Goal: Task Accomplishment & Management: Manage account settings

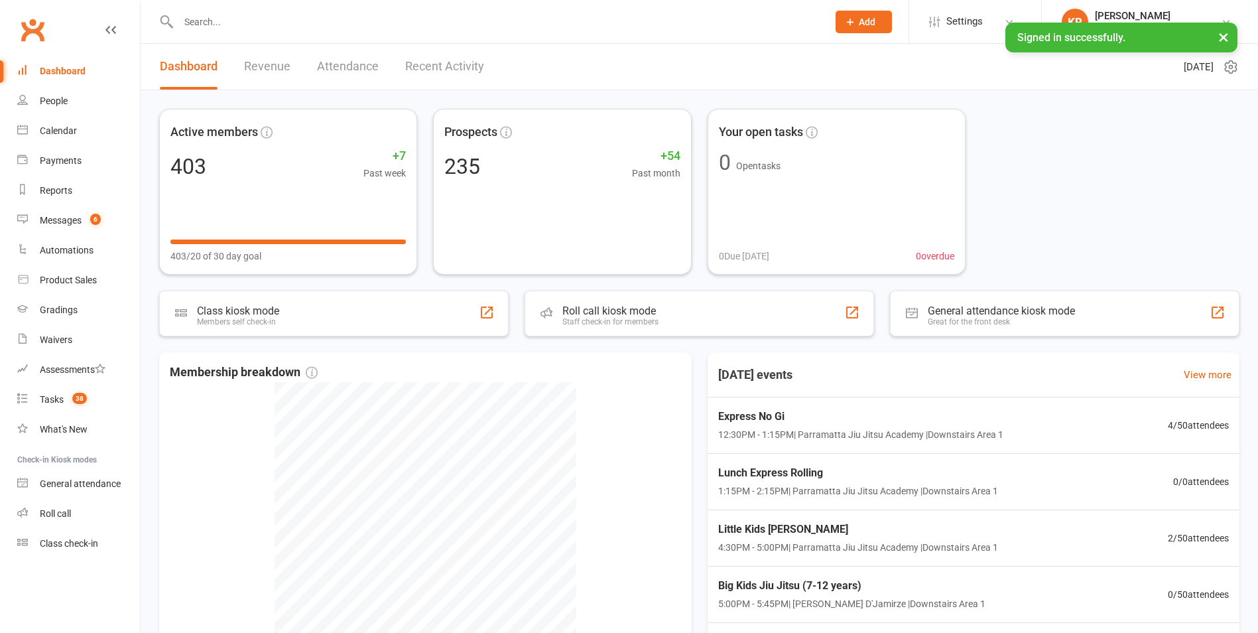
click at [264, 27] on input "text" at bounding box center [496, 22] width 644 height 19
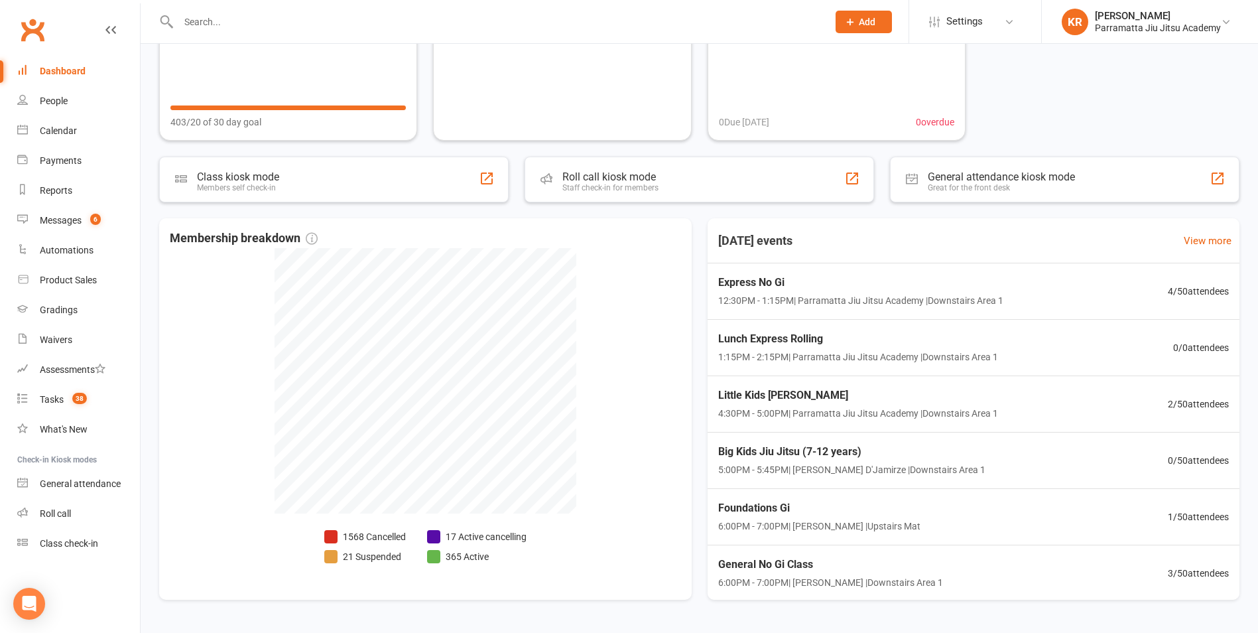
scroll to position [131, 0]
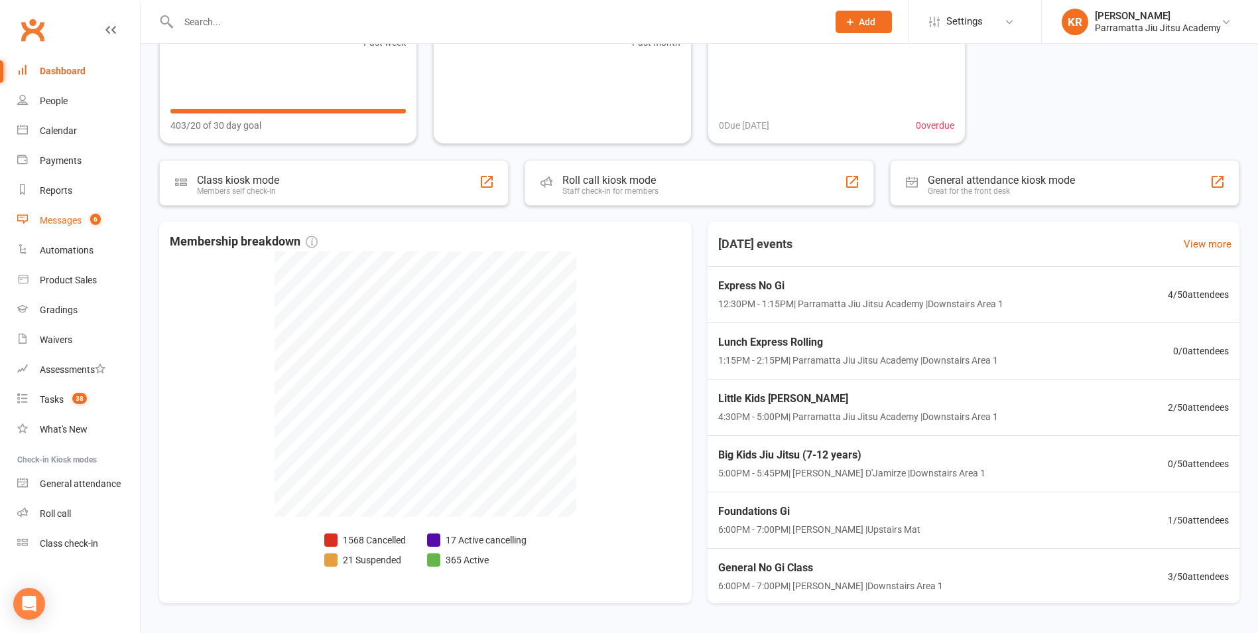
click at [58, 216] on div "Messages" at bounding box center [61, 220] width 42 height 11
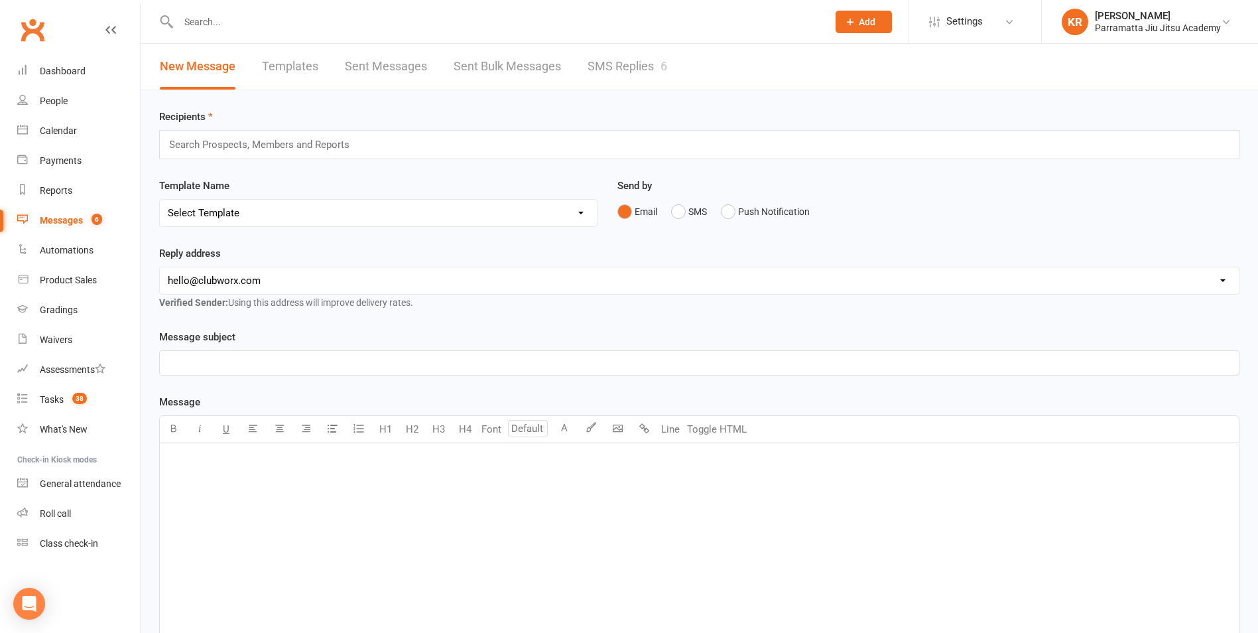
click at [628, 64] on link "SMS Replies 6" at bounding box center [628, 67] width 80 height 46
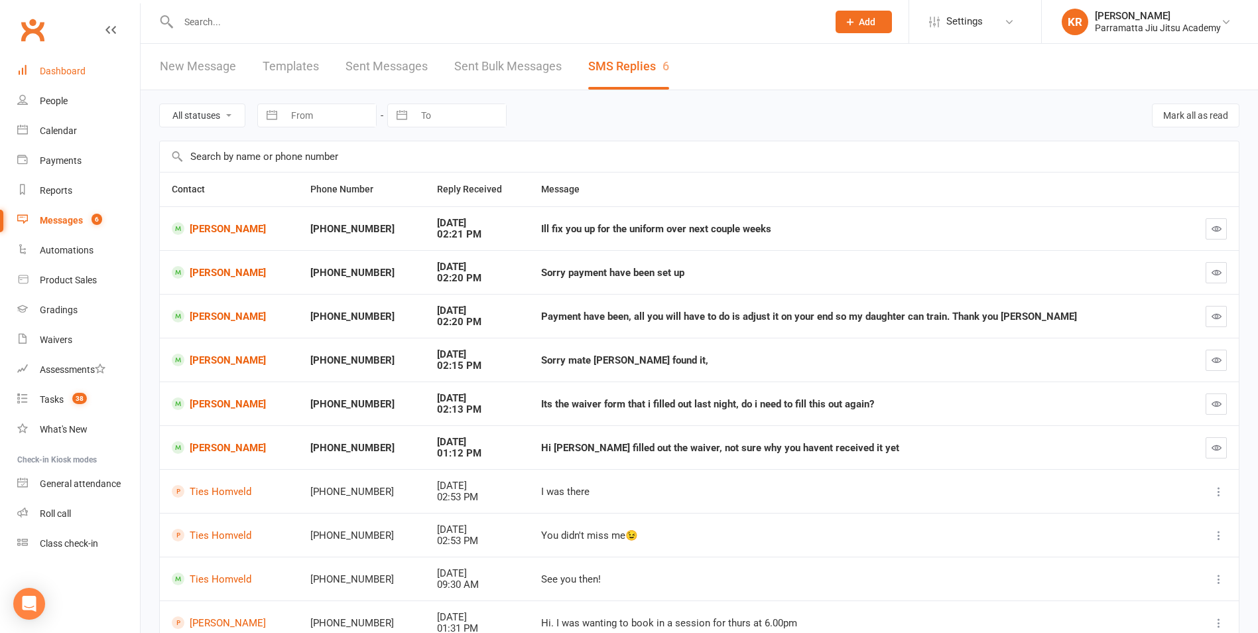
click at [64, 70] on div "Dashboard" at bounding box center [63, 71] width 46 height 11
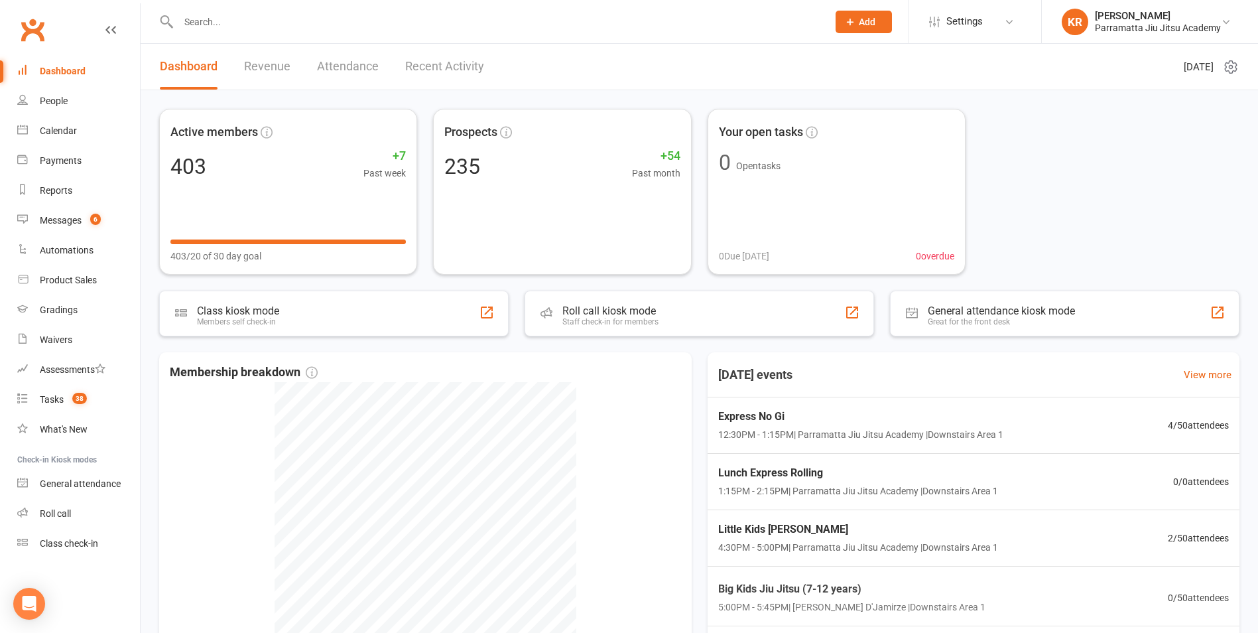
click at [293, 23] on input "text" at bounding box center [496, 22] width 644 height 19
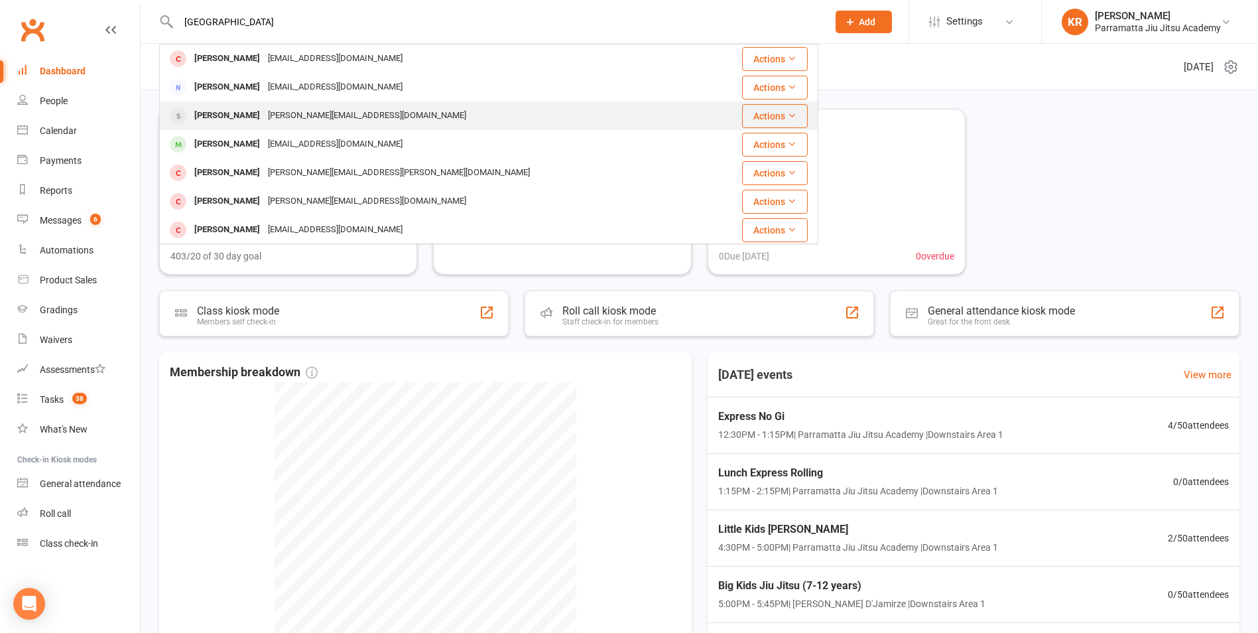
type input "[GEOGRAPHIC_DATA]"
click at [291, 113] on div "[PERSON_NAME][EMAIL_ADDRESS][DOMAIN_NAME]" at bounding box center [367, 115] width 206 height 19
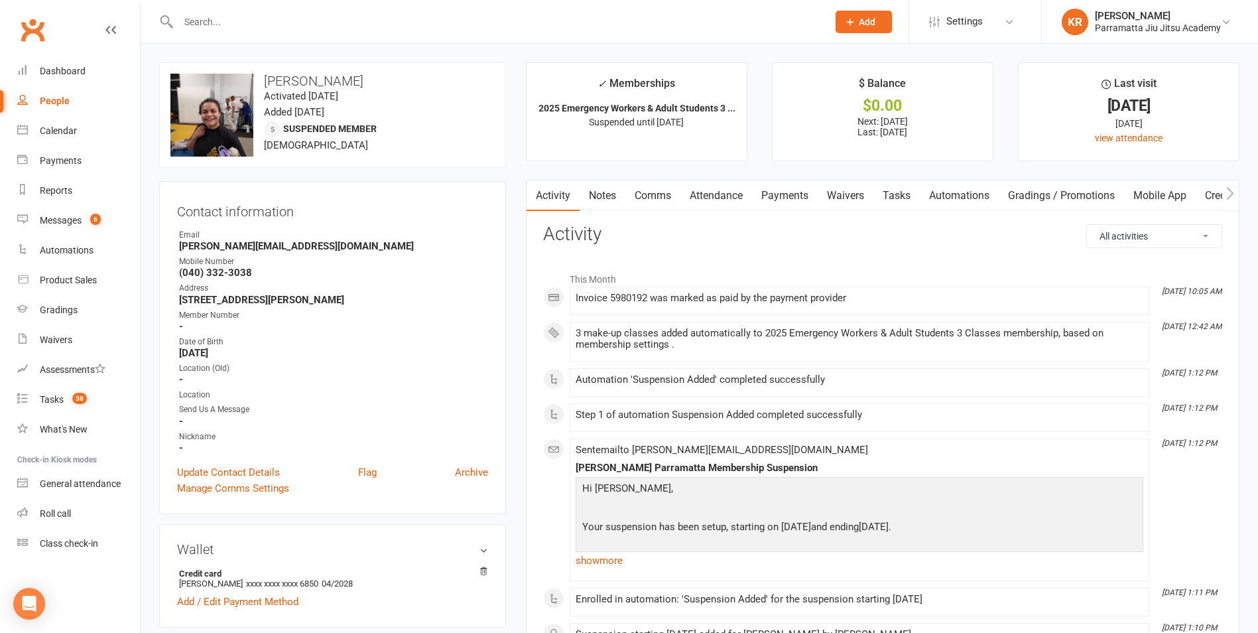
drag, startPoint x: 1258, startPoint y: 133, endPoint x: 1260, endPoint y: 153, distance: 20.1
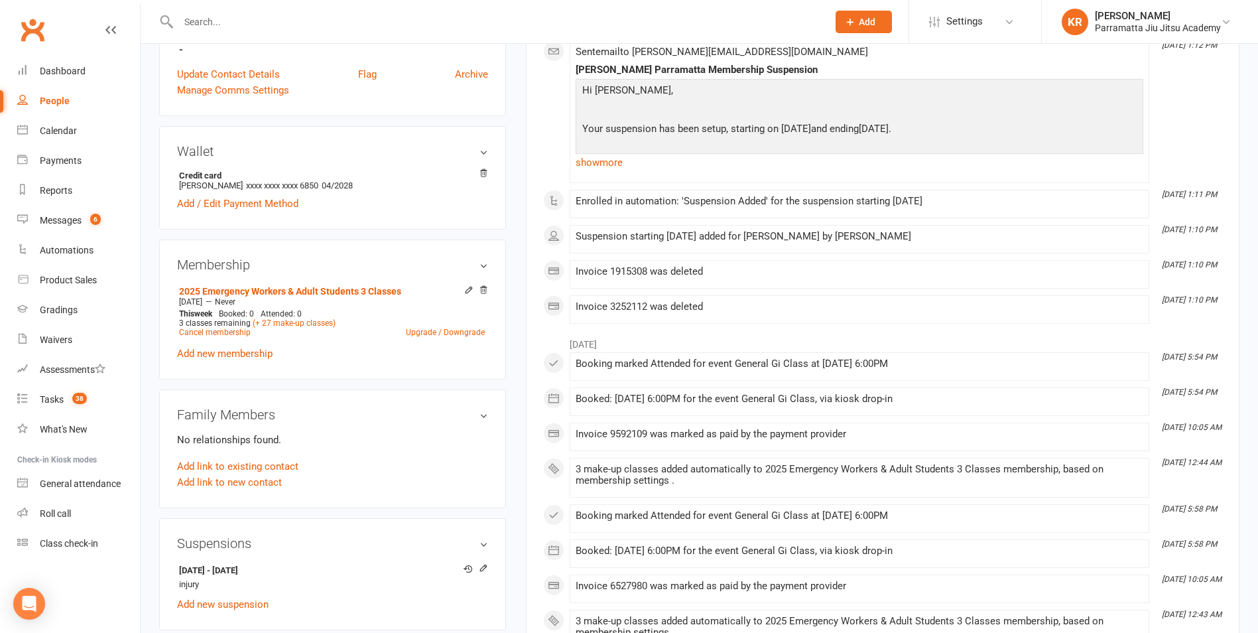
scroll to position [406, 0]
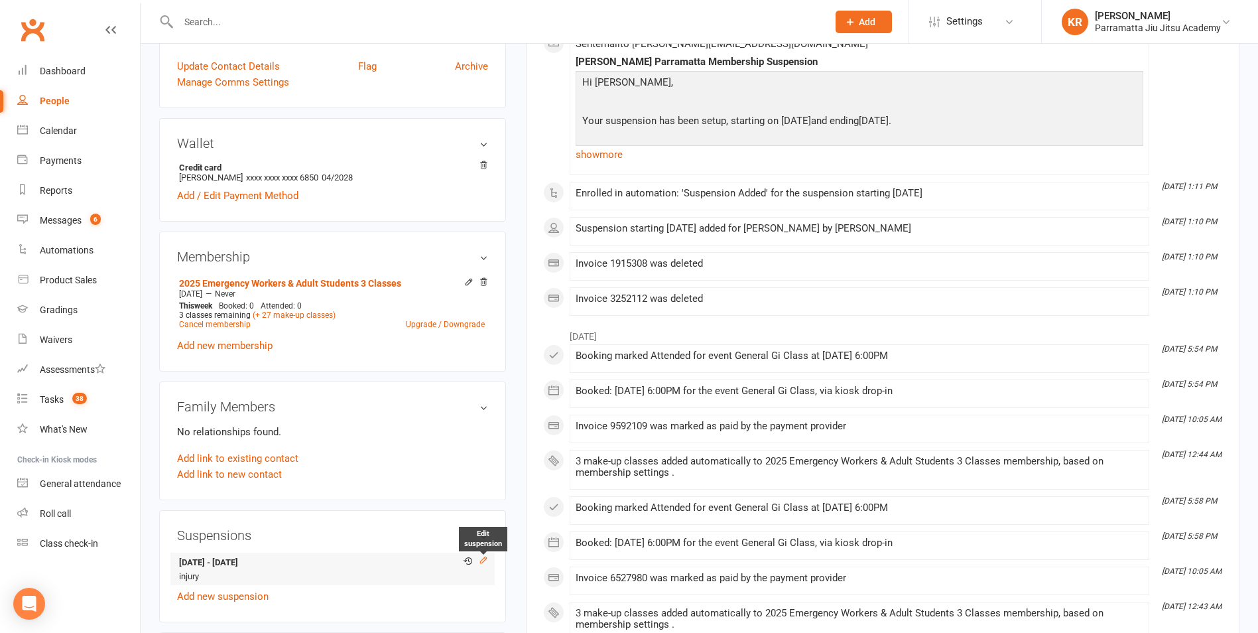
click at [484, 559] on icon at bounding box center [483, 559] width 9 height 9
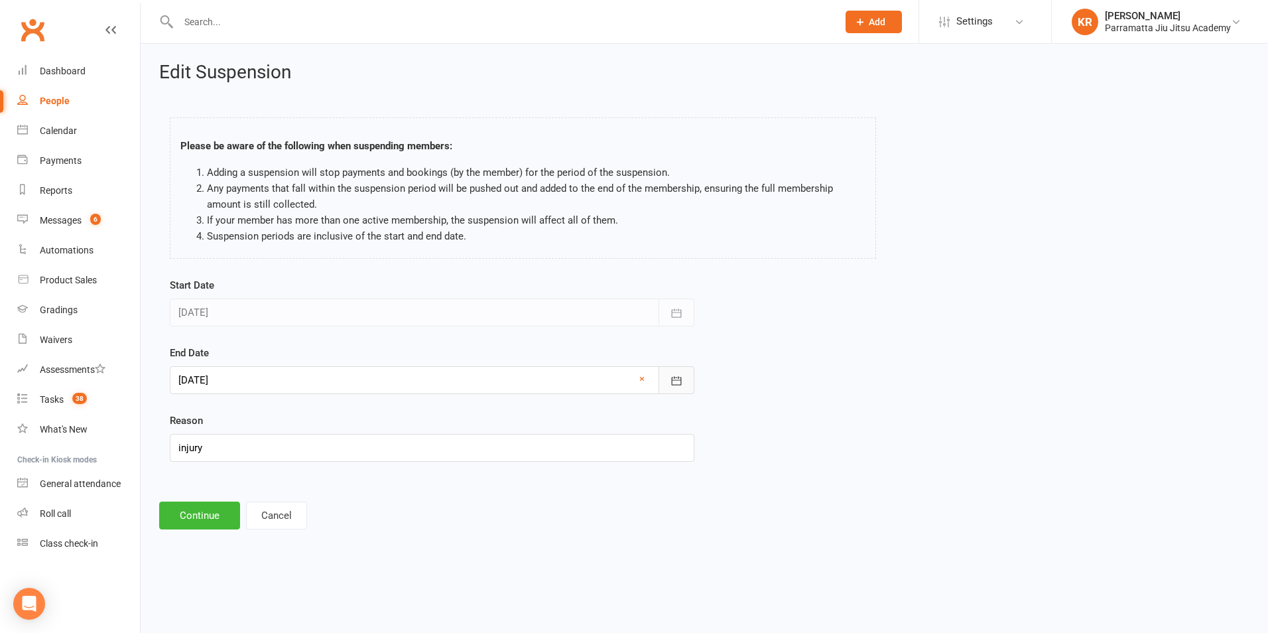
click at [677, 380] on icon "button" at bounding box center [677, 380] width 10 height 9
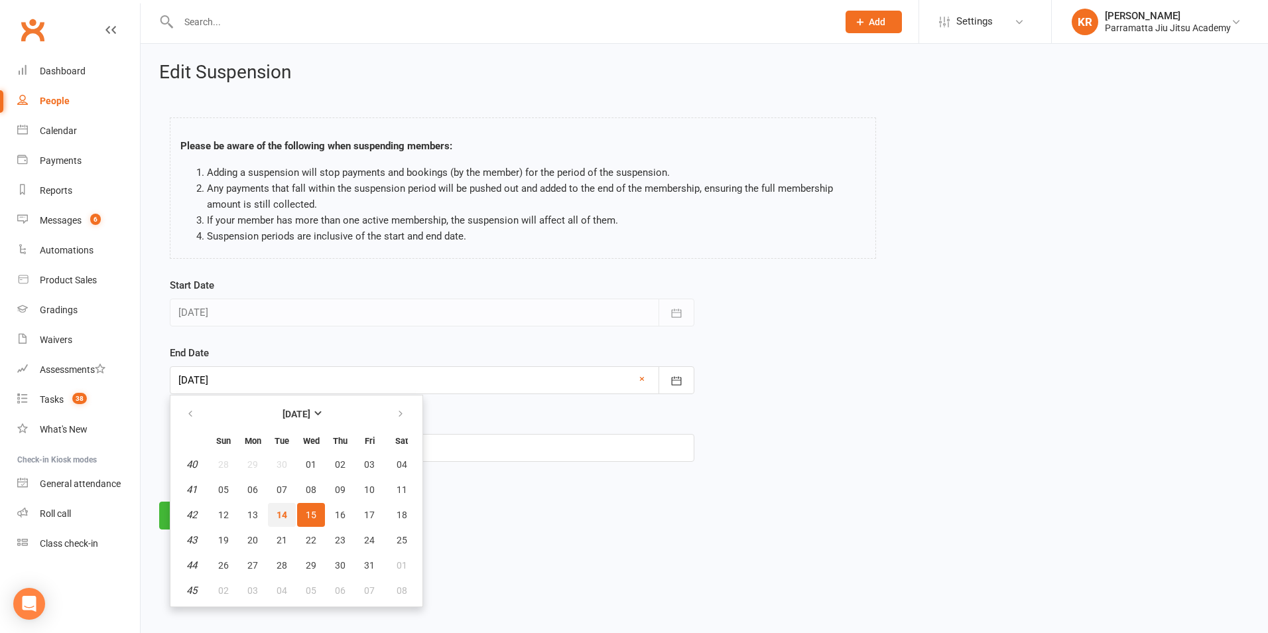
click at [288, 510] on button "14" at bounding box center [282, 515] width 28 height 24
type input "[DATE]"
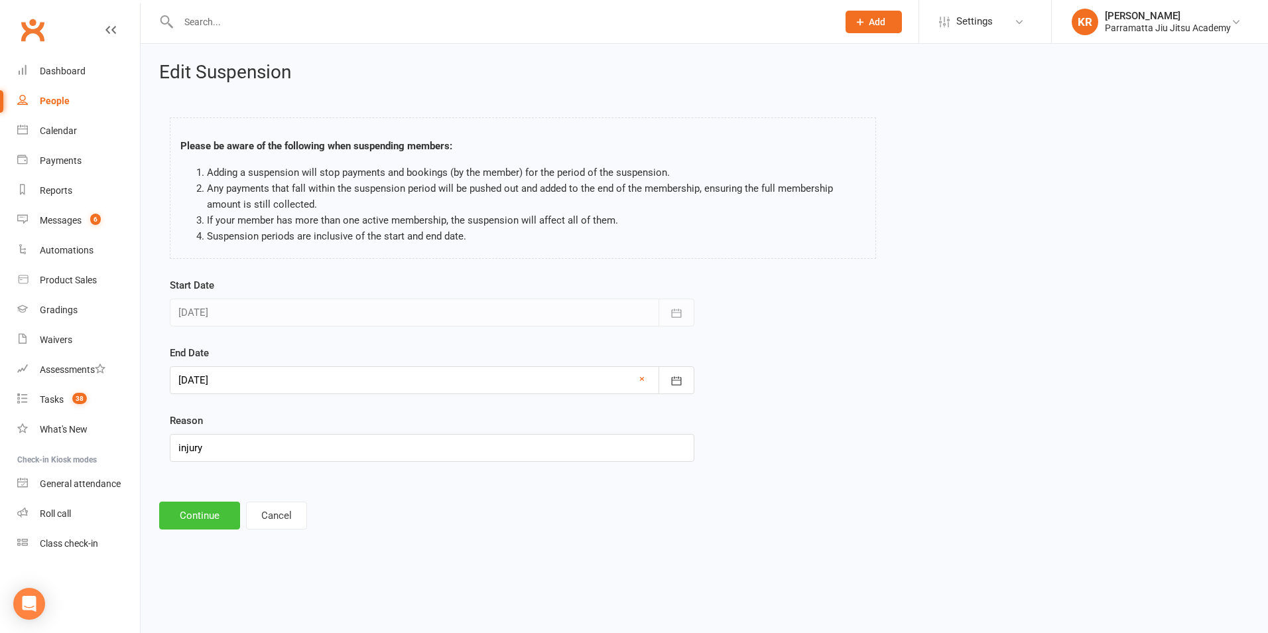
click at [196, 516] on button "Continue" at bounding box center [199, 515] width 81 height 28
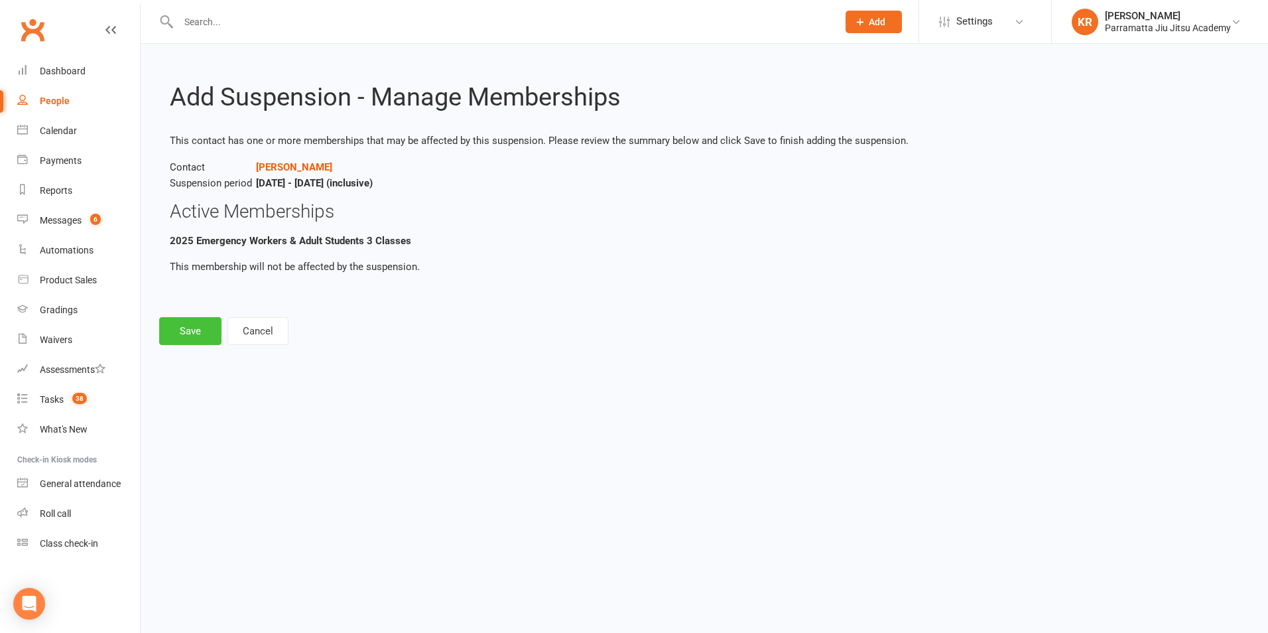
click at [196, 324] on button "Save" at bounding box center [190, 331] width 62 height 28
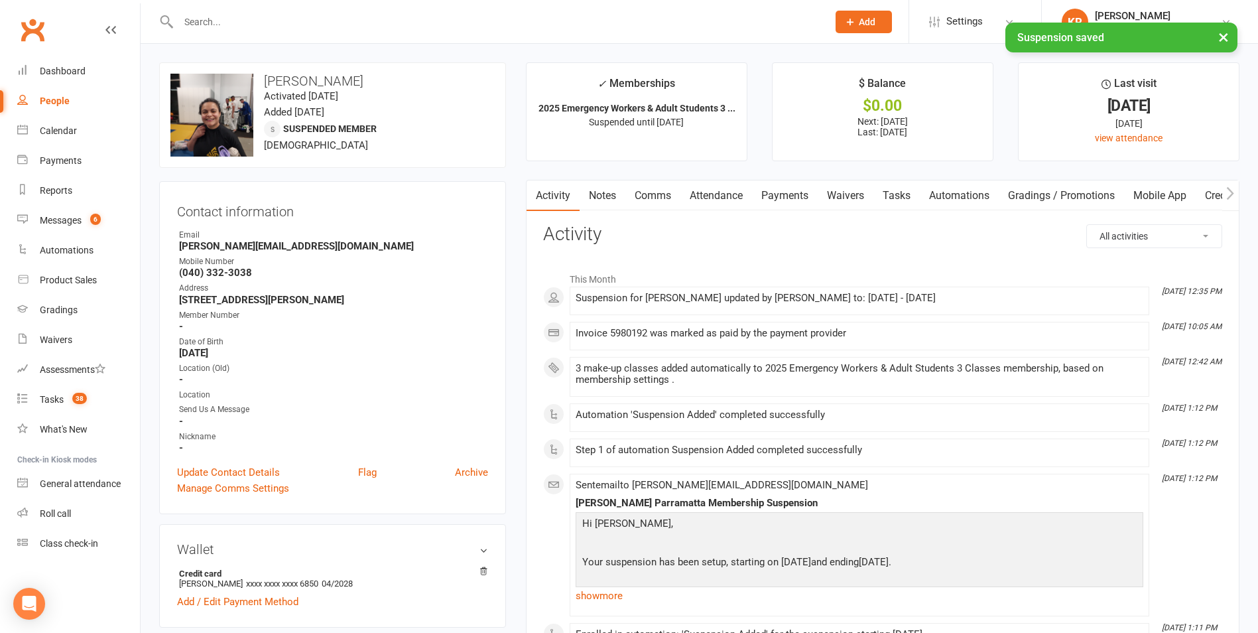
click at [789, 191] on link "Payments" at bounding box center [785, 195] width 66 height 31
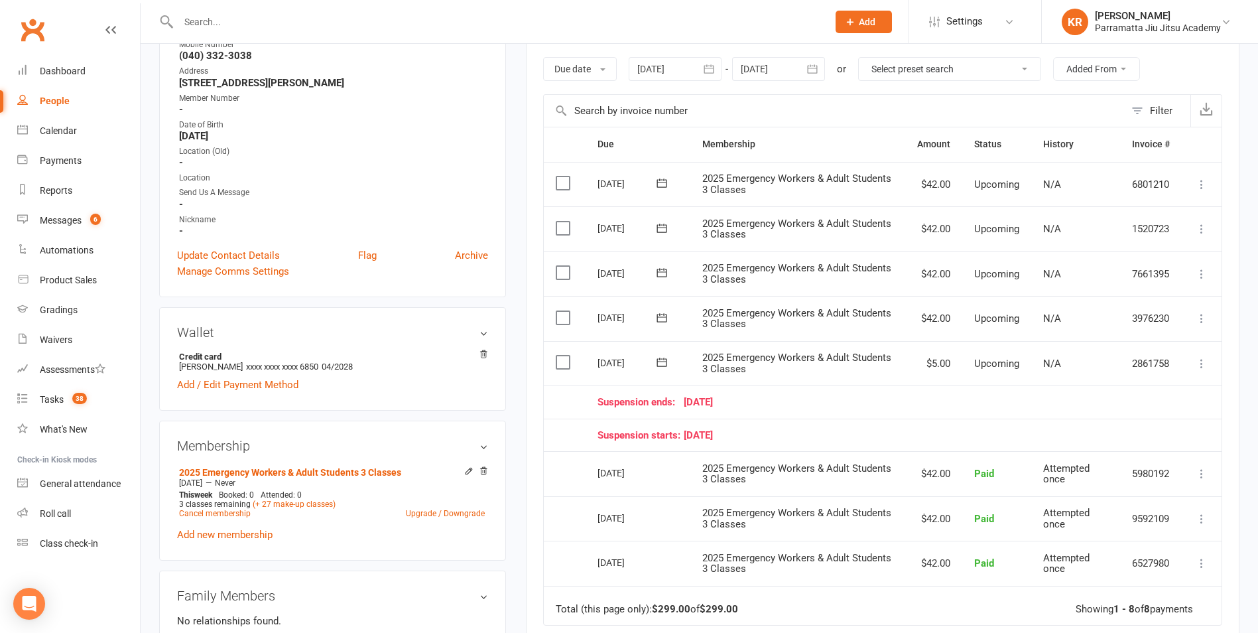
scroll to position [239, 0]
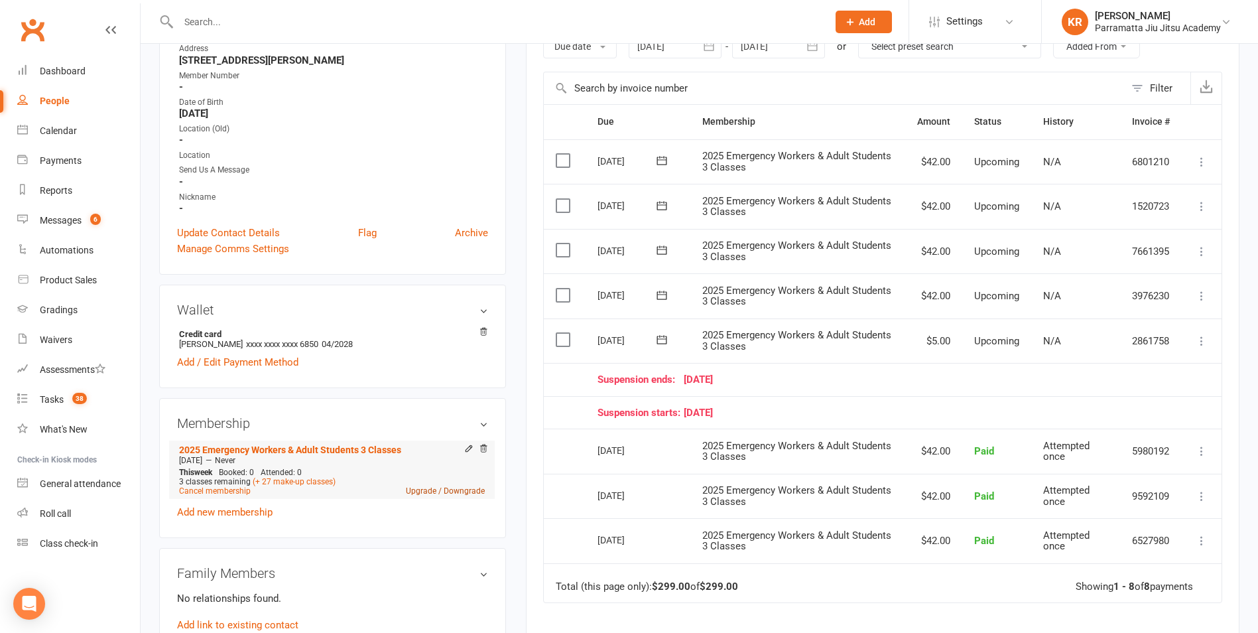
click at [472, 491] on link "Upgrade / Downgrade" at bounding box center [445, 490] width 79 height 9
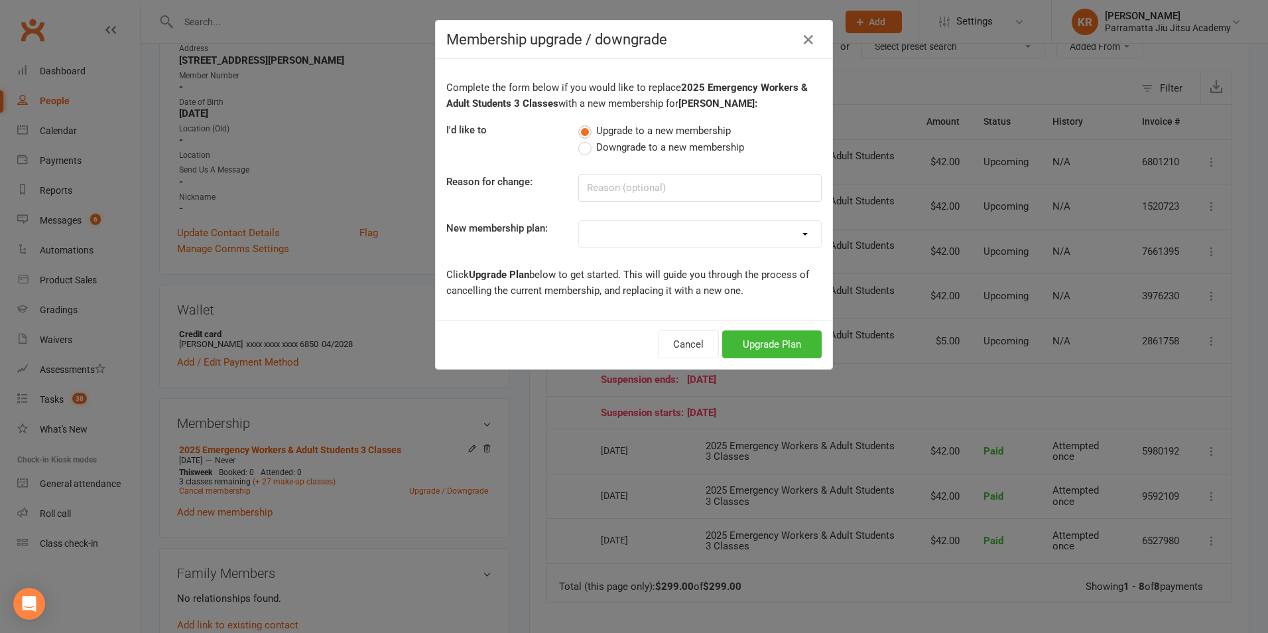
click at [583, 151] on label "Downgrade to a new membership" at bounding box center [661, 147] width 166 height 16
click at [583, 139] on input "Downgrade to a new membership" at bounding box center [582, 139] width 9 height 0
click at [822, 234] on div "2025 Adult Unlimited 2025 Kids & Teens 1 Class 3+ Children Owner Three months i…" at bounding box center [699, 234] width 263 height 28
click at [804, 238] on select "2025 Adult Unlimited 2025 Kids & Teens 1 Class 3+ Children Owner Three months i…" at bounding box center [700, 234] width 242 height 27
select select "21"
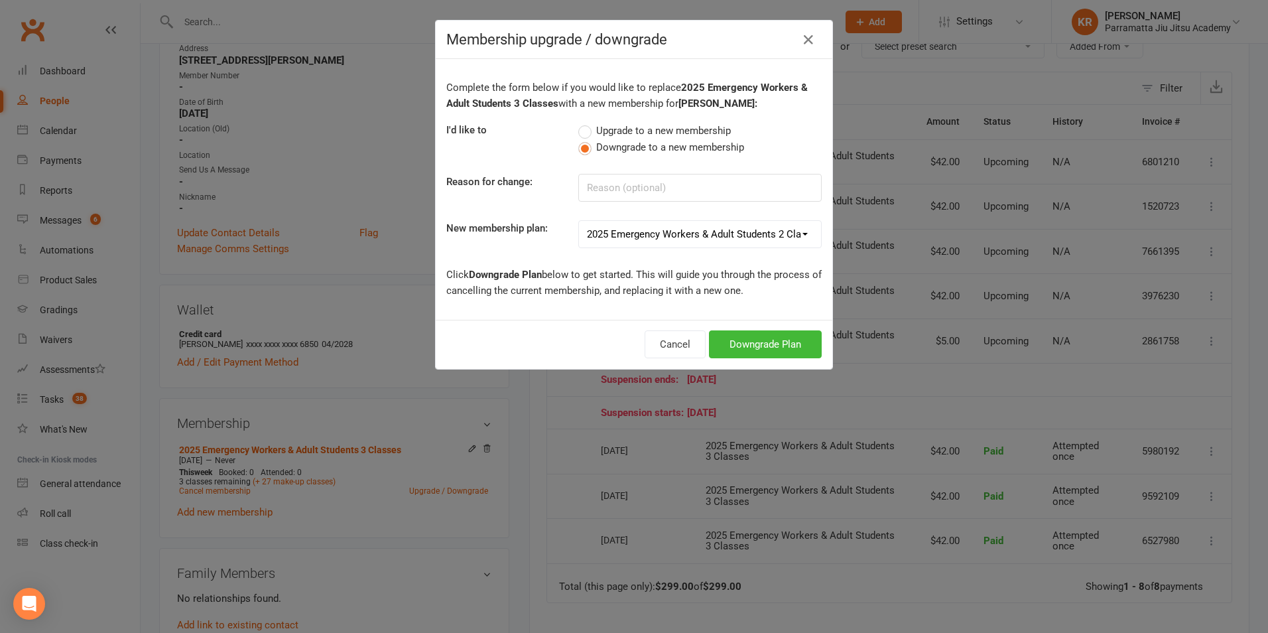
click at [579, 221] on select "2025 Adult Unlimited 2025 Kids & Teens 1 Class 3+ Children Owner Three months i…" at bounding box center [700, 234] width 242 height 27
click at [753, 340] on button "Downgrade Plan" at bounding box center [765, 344] width 113 height 28
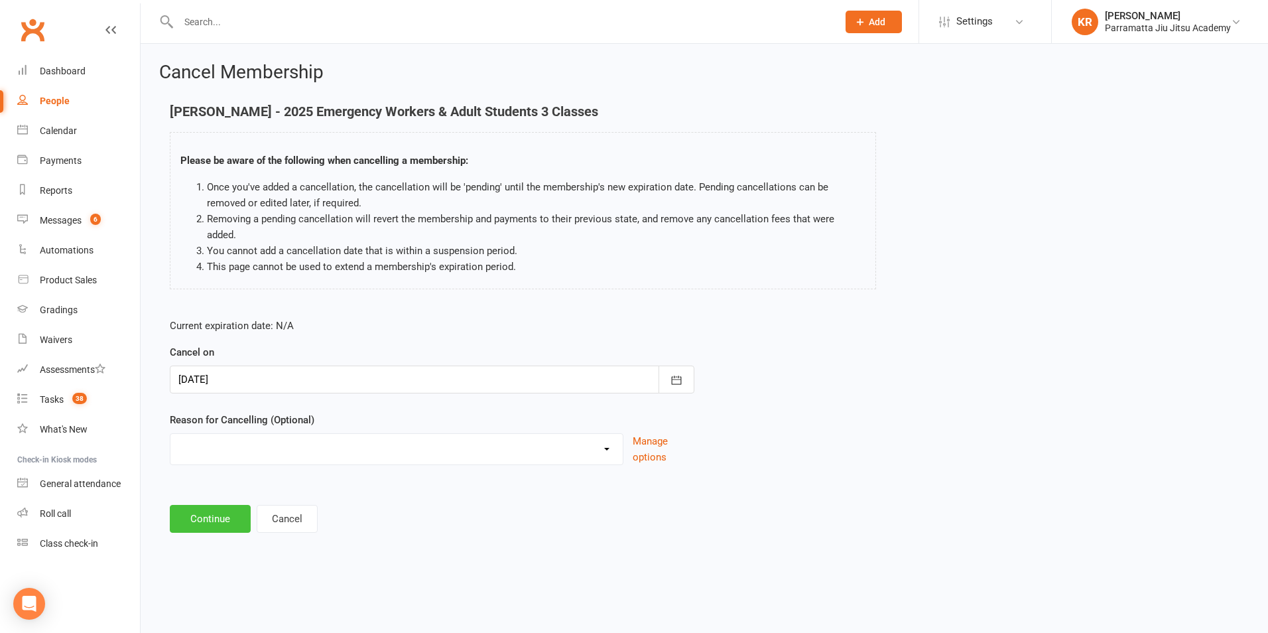
click at [222, 505] on button "Continue" at bounding box center [210, 519] width 81 height 28
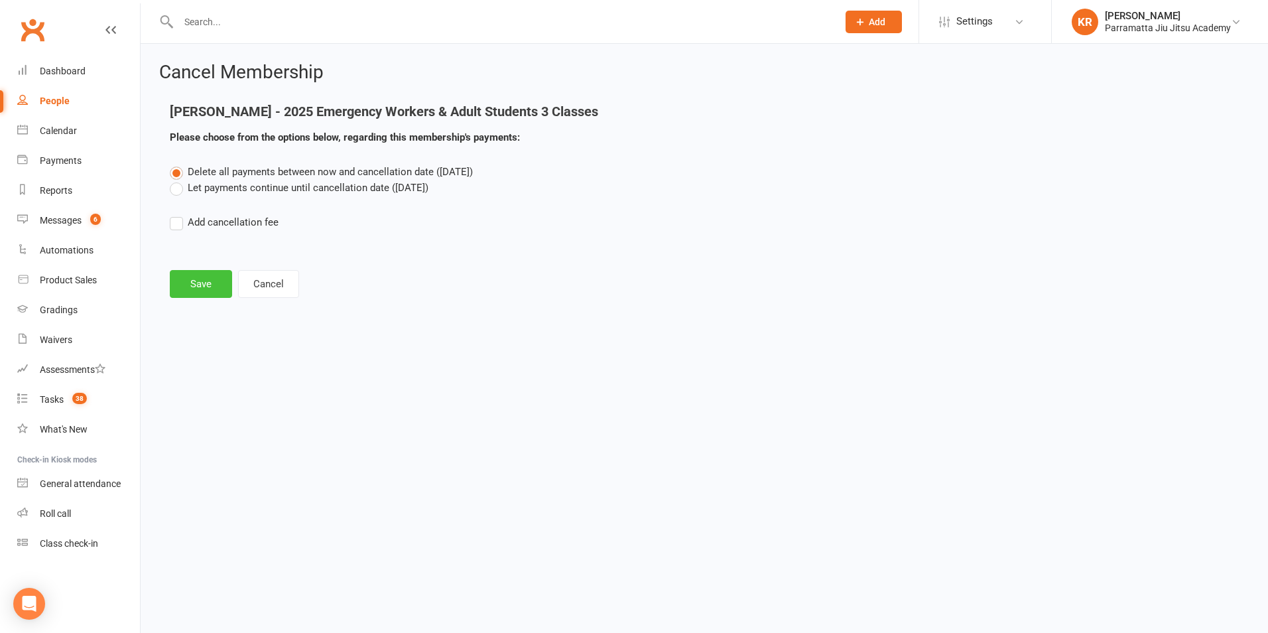
click at [192, 284] on button "Save" at bounding box center [201, 284] width 62 height 28
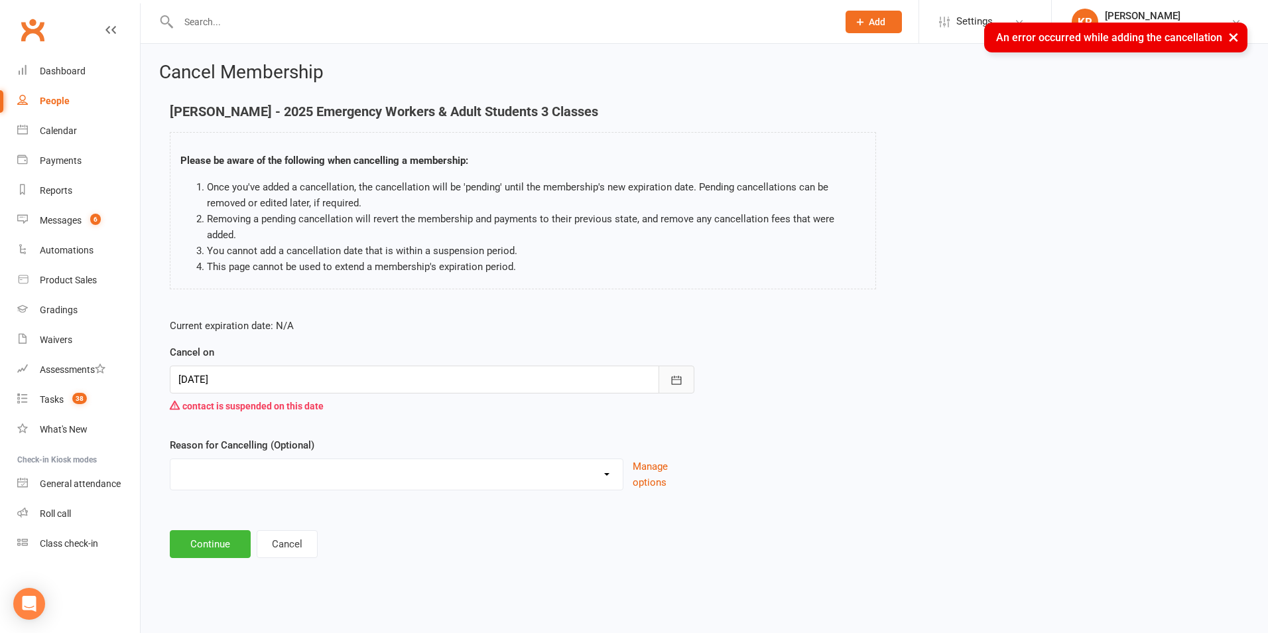
click at [681, 375] on icon "button" at bounding box center [677, 379] width 10 height 9
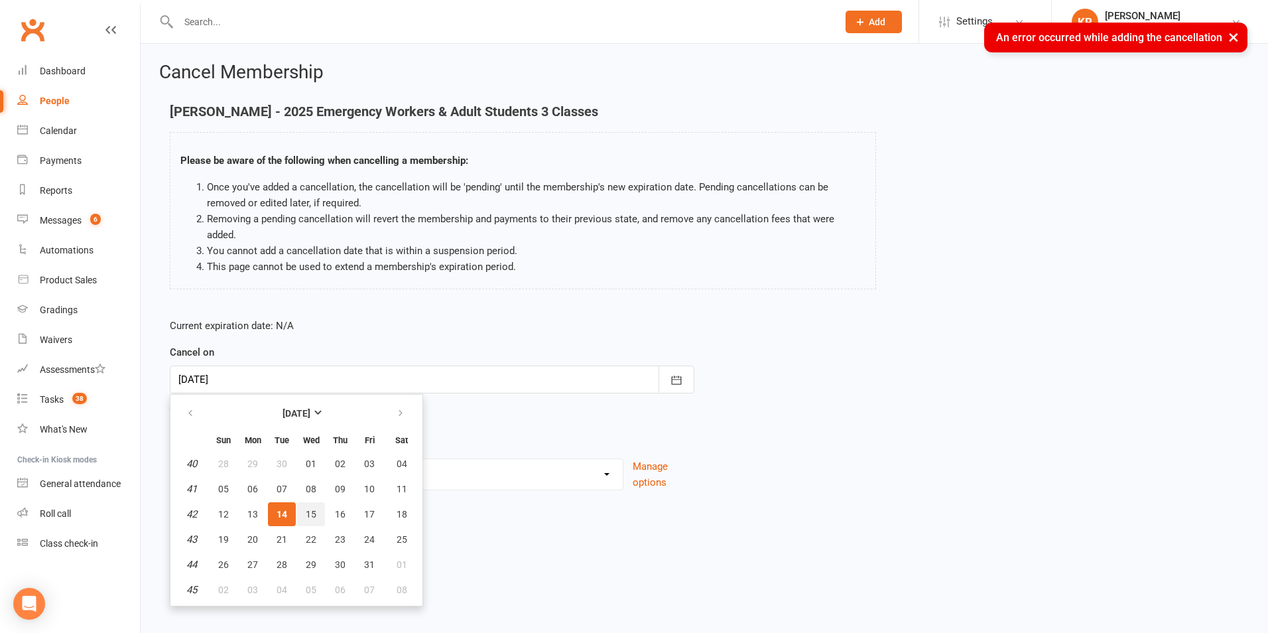
click at [316, 509] on span "15" at bounding box center [311, 514] width 11 height 11
type input "[DATE]"
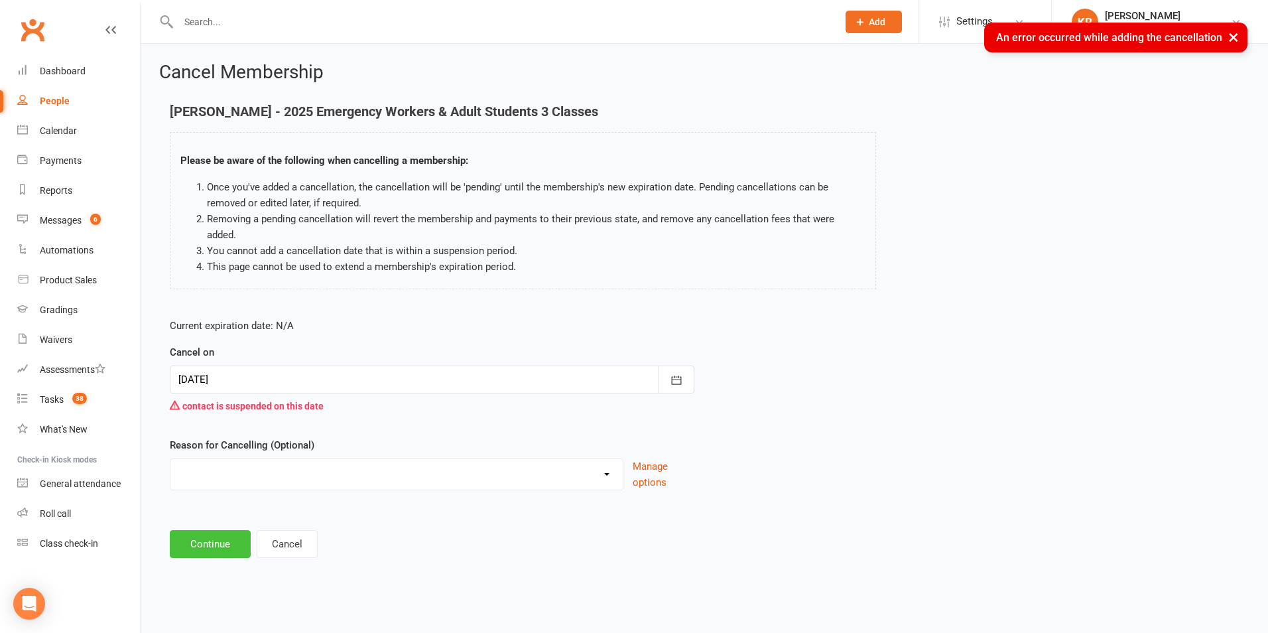
click at [224, 530] on button "Continue" at bounding box center [210, 544] width 81 height 28
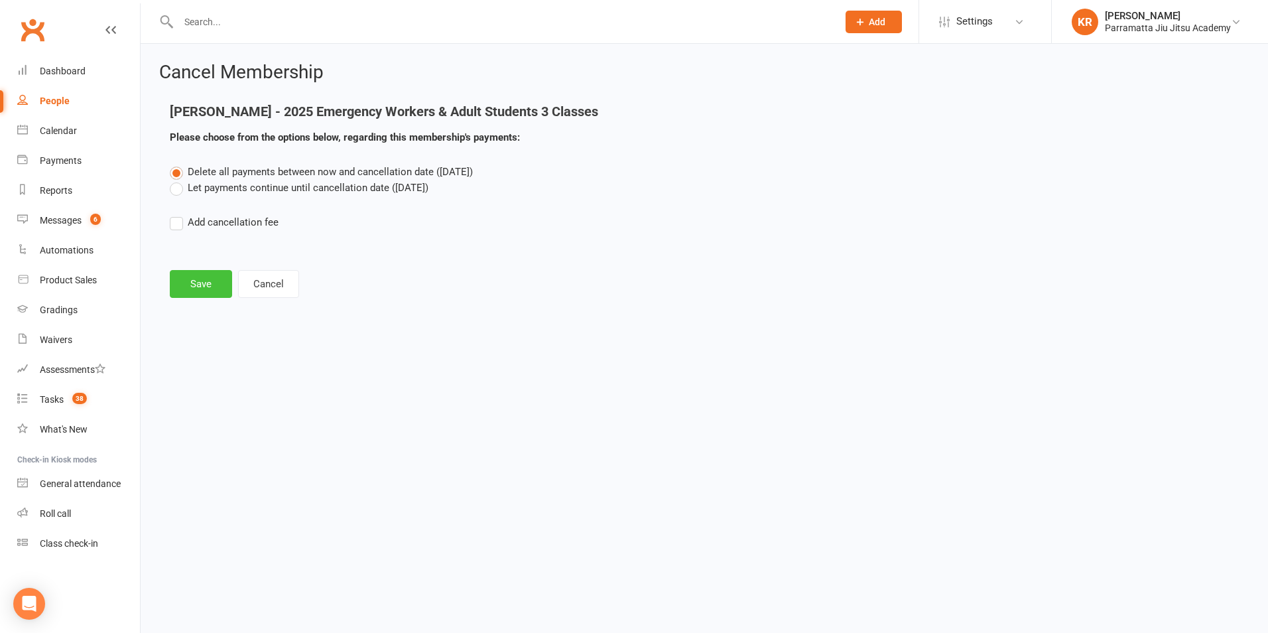
click at [200, 286] on button "Save" at bounding box center [201, 284] width 62 height 28
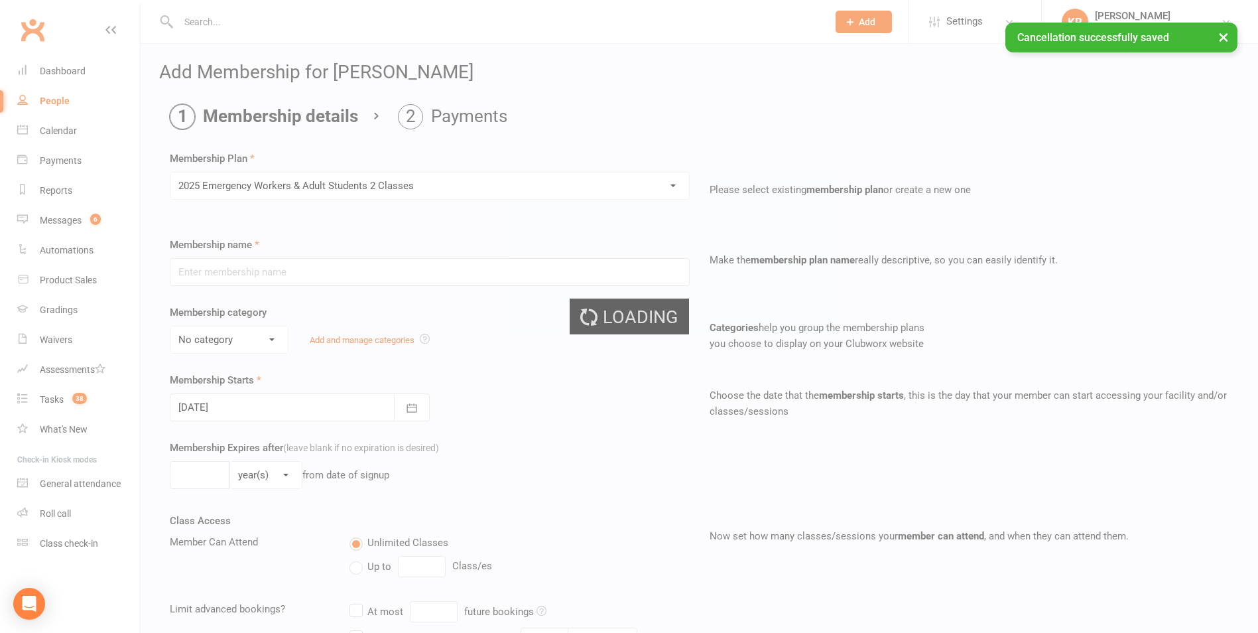
type input "2025 Emergency Workers & Adult Students 2 Classes"
select select "2"
type input "0"
type input "2"
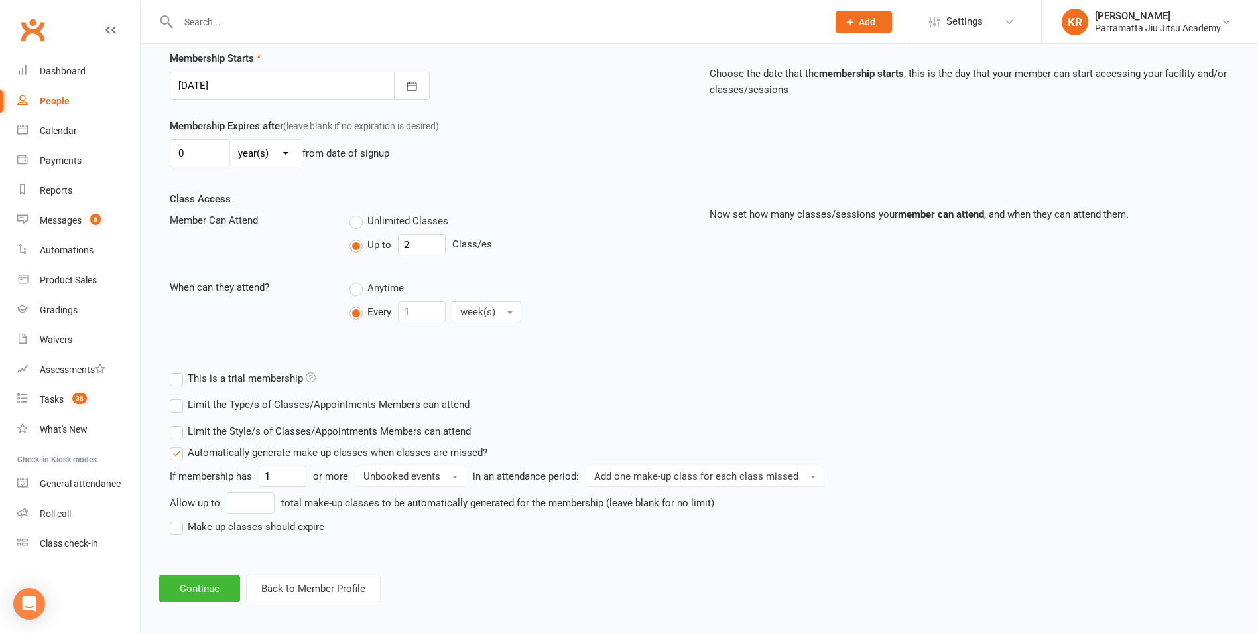
scroll to position [322, 0]
click at [194, 585] on button "Continue" at bounding box center [199, 588] width 81 height 28
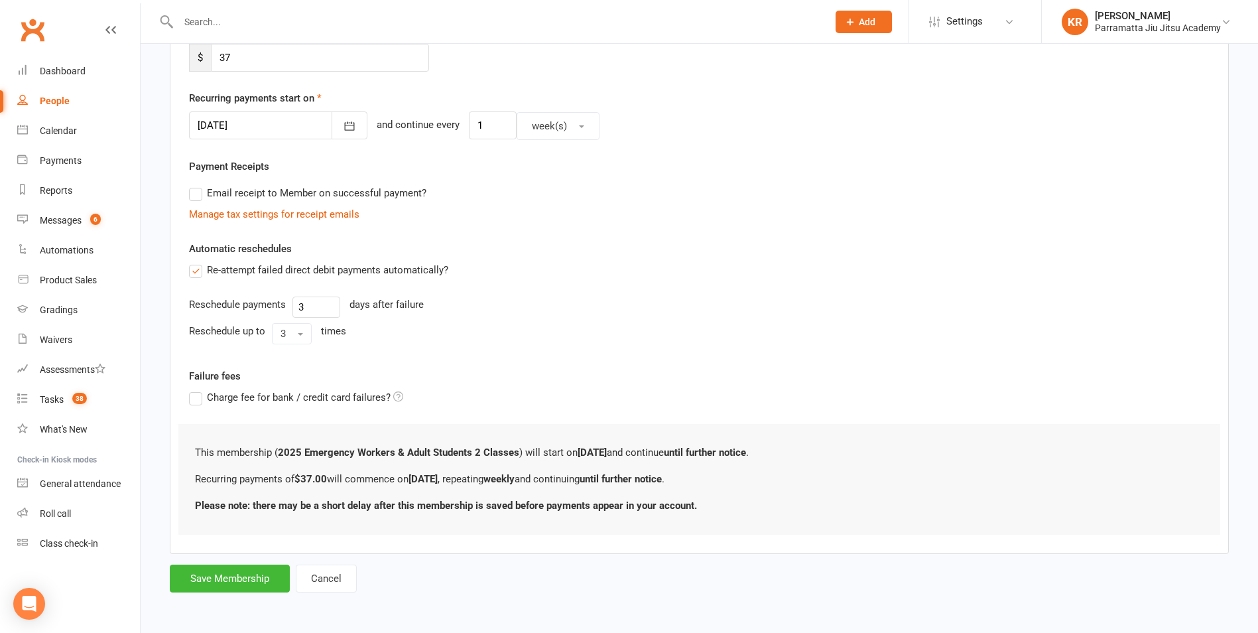
scroll to position [0, 0]
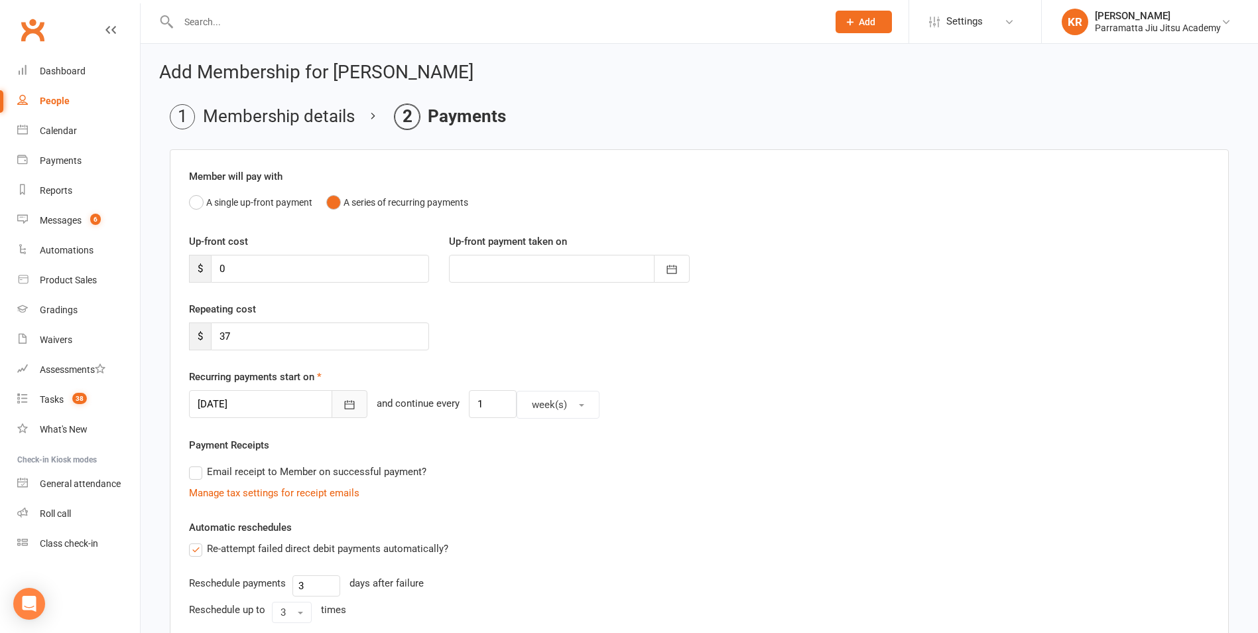
click at [343, 405] on icon "button" at bounding box center [349, 404] width 13 height 13
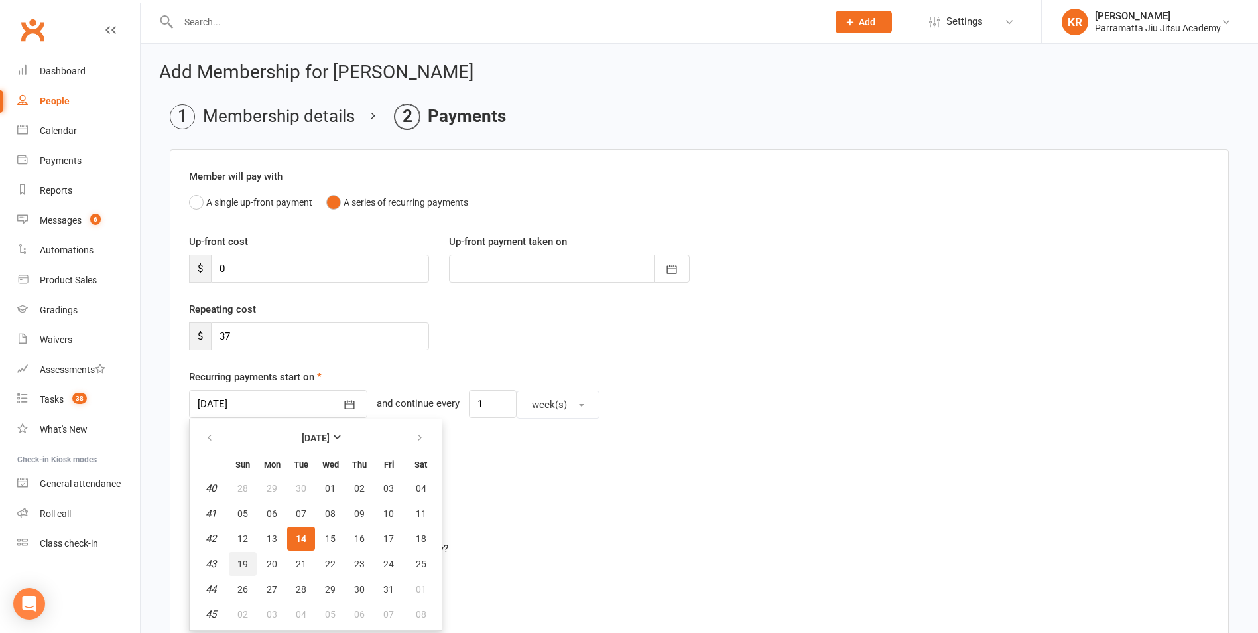
click at [247, 560] on span "19" at bounding box center [242, 563] width 11 height 11
type input "[DATE]"
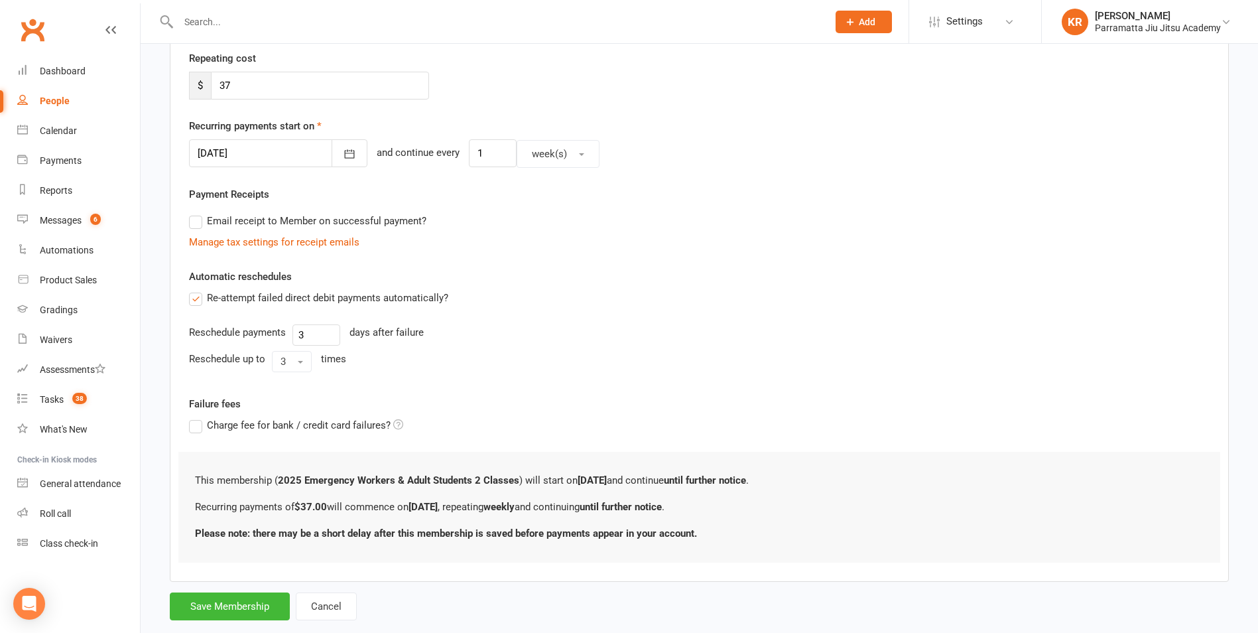
scroll to position [279, 0]
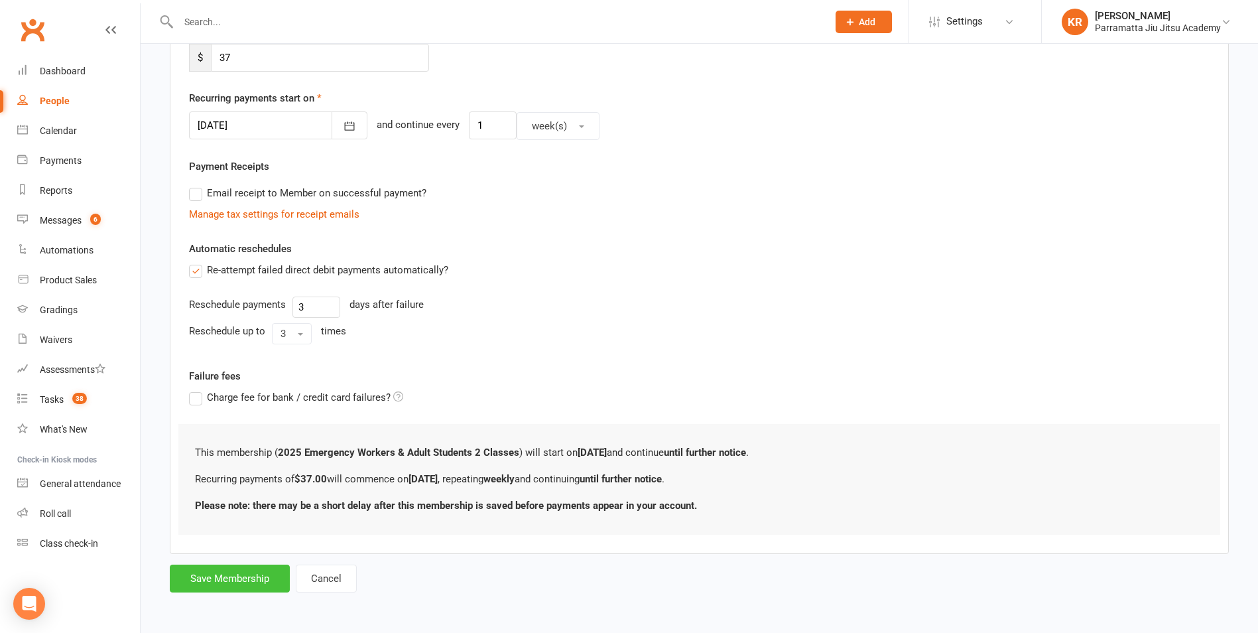
click at [257, 580] on button "Save Membership" at bounding box center [230, 578] width 120 height 28
